Goal: Check status: Check status

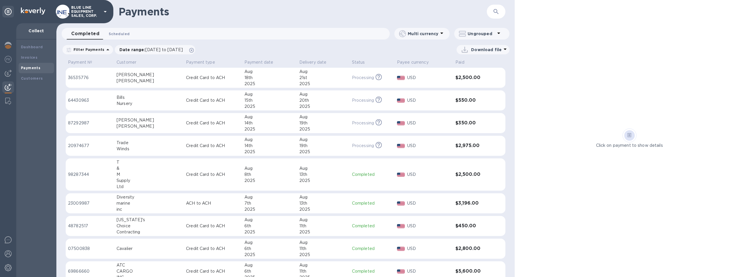
click at [119, 32] on span "Scheduled 0" at bounding box center [119, 34] width 21 height 6
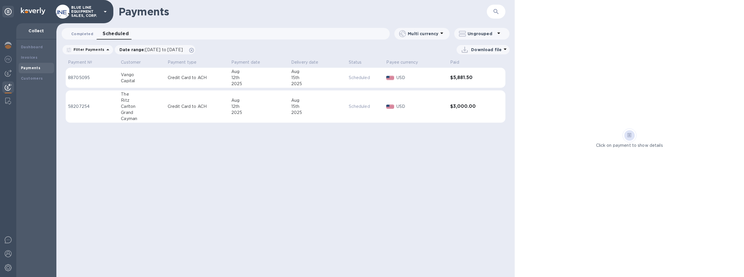
click at [81, 32] on span "Completed 0" at bounding box center [82, 34] width 22 height 6
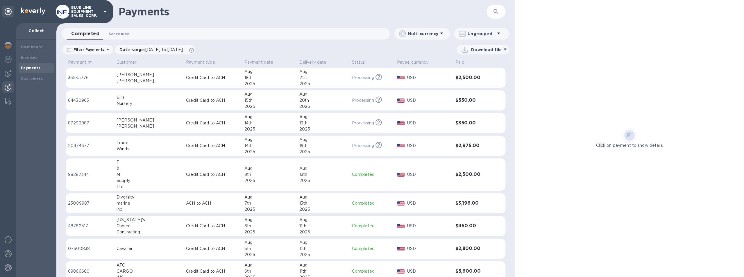
click at [122, 33] on span "Scheduled 0" at bounding box center [119, 34] width 21 height 6
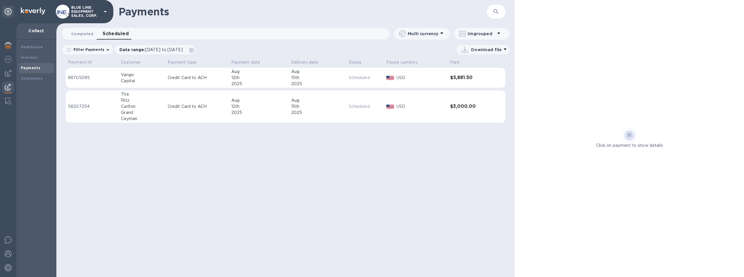
click at [79, 33] on span "Completed 0" at bounding box center [82, 34] width 22 height 6
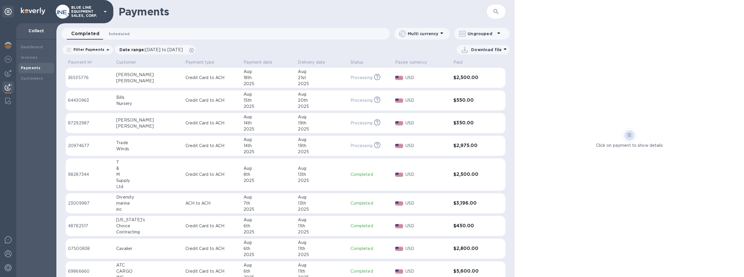
click at [117, 33] on span "Scheduled 0" at bounding box center [119, 34] width 21 height 6
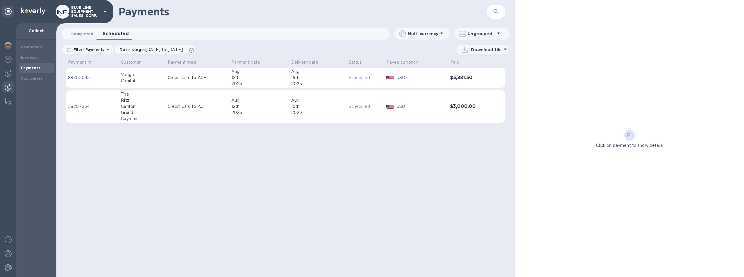
click at [78, 33] on span "Completed 0" at bounding box center [82, 34] width 22 height 6
